Goal: Task Accomplishment & Management: Manage account settings

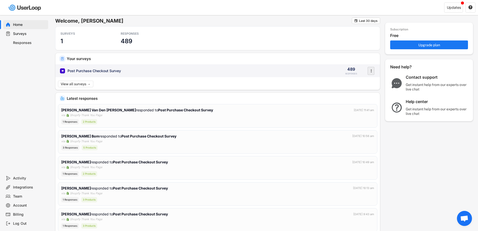
click at [371, 70] on text "" at bounding box center [371, 70] width 1 height 5
click at [329, 69] on div "Post Purchase Checkout Survey" at bounding box center [196, 70] width 273 height 5
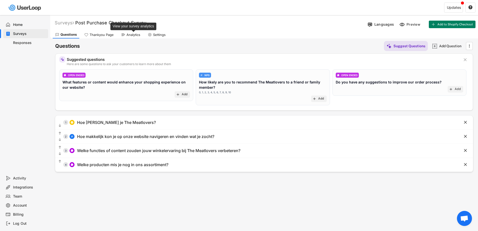
click at [130, 34] on div "Analytics" at bounding box center [133, 35] width 14 height 4
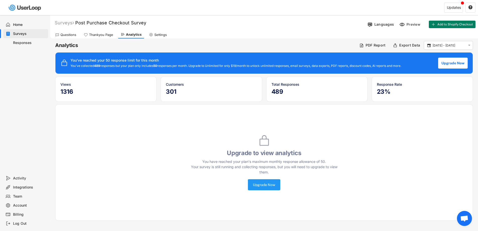
click at [263, 187] on button "Upgrade Now" at bounding box center [264, 184] width 32 height 11
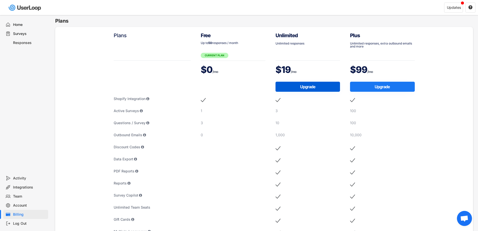
click at [307, 84] on button "Upgrade" at bounding box center [307, 87] width 65 height 10
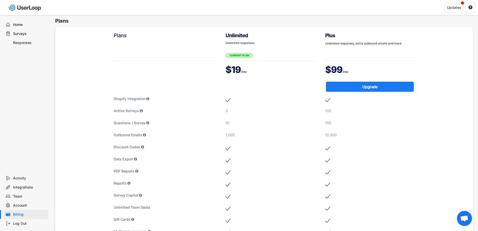
click at [28, 26] on div "Home" at bounding box center [29, 24] width 33 height 5
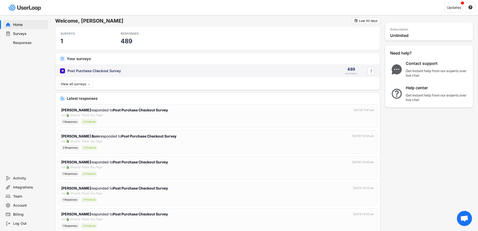
click at [325, 71] on div "Post Purchase Checkout Survey" at bounding box center [196, 70] width 273 height 5
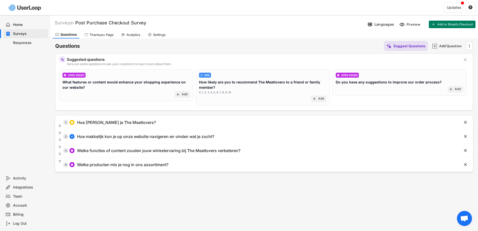
click at [131, 32] on div "Analytics" at bounding box center [131, 35] width 24 height 8
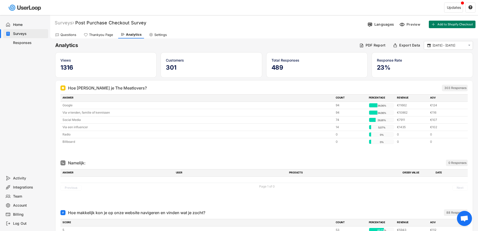
click at [58, 31] on div "Questions" at bounding box center [66, 35] width 26 height 8
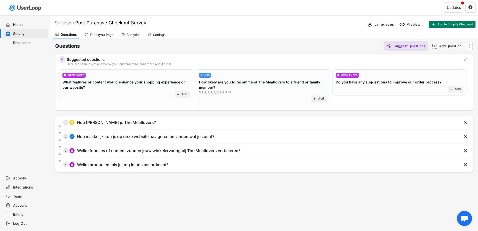
click at [133, 37] on div "Analytics" at bounding box center [133, 35] width 14 height 4
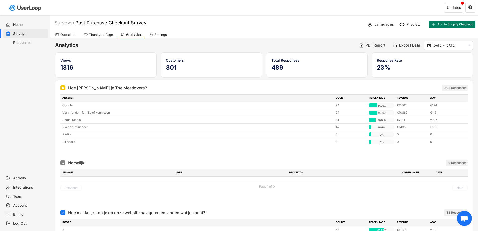
click at [69, 31] on div "Questions" at bounding box center [66, 35] width 26 height 8
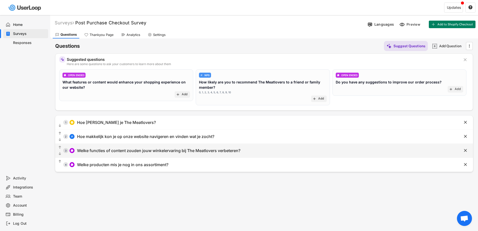
click at [131, 151] on div "Welke functies of content zouden jouw winkelervaring bij The Meatlovers verbete…" at bounding box center [158, 150] width 163 height 5
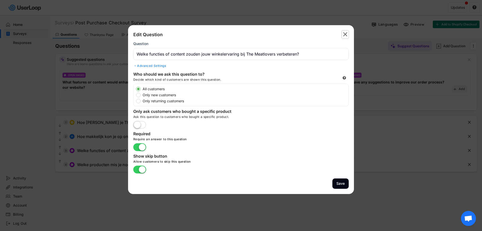
drag, startPoint x: 343, startPoint y: 36, endPoint x: 194, endPoint y: 58, distance: 151.5
click at [204, 61] on div "Edit Question  Question Advanced Settings" at bounding box center [240, 49] width 215 height 39
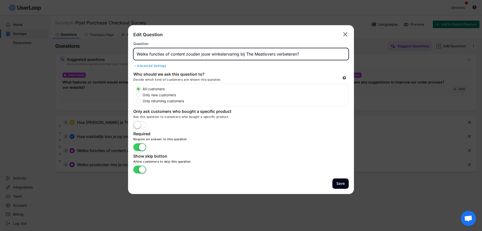
drag, startPoint x: 186, startPoint y: 53, endPoint x: 167, endPoint y: 53, distance: 19.6
click at [167, 53] on input "input" at bounding box center [240, 54] width 215 height 12
type input "Welke functies zouden jouw winkelervaring bij The Meatlovers verbeteren?"
click at [339, 182] on button "Save" at bounding box center [340, 183] width 16 height 10
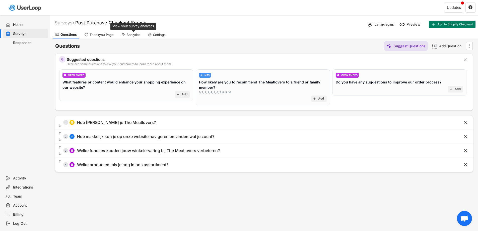
click at [129, 33] on div "Analytics" at bounding box center [133, 35] width 14 height 4
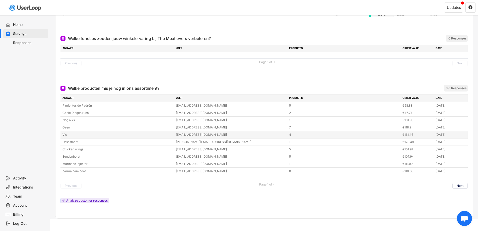
scroll to position [233, 0]
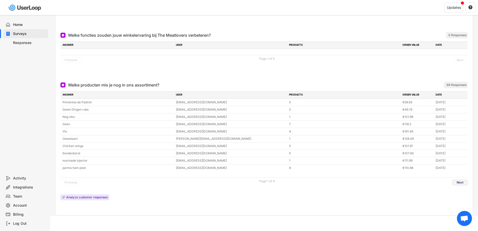
click at [467, 183] on button "Next" at bounding box center [459, 182] width 15 height 6
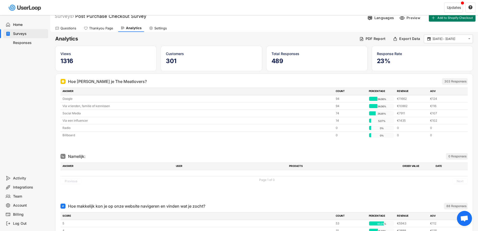
scroll to position [0, 0]
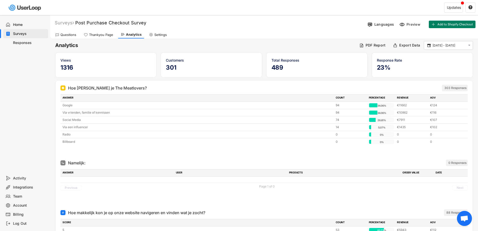
click at [68, 34] on div "Questions" at bounding box center [68, 35] width 16 height 4
